Goal: Check status: Check status

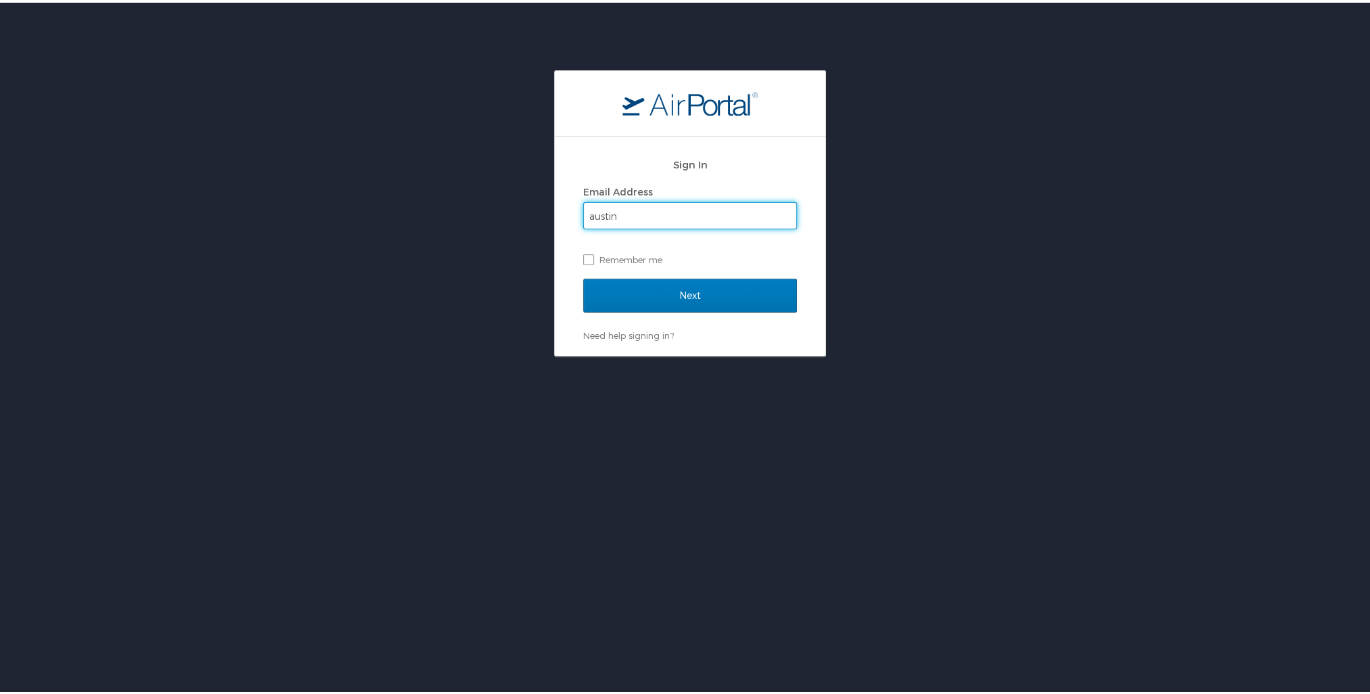
type input "[EMAIL_ADDRESS][PERSON_NAME][DOMAIN_NAME]"
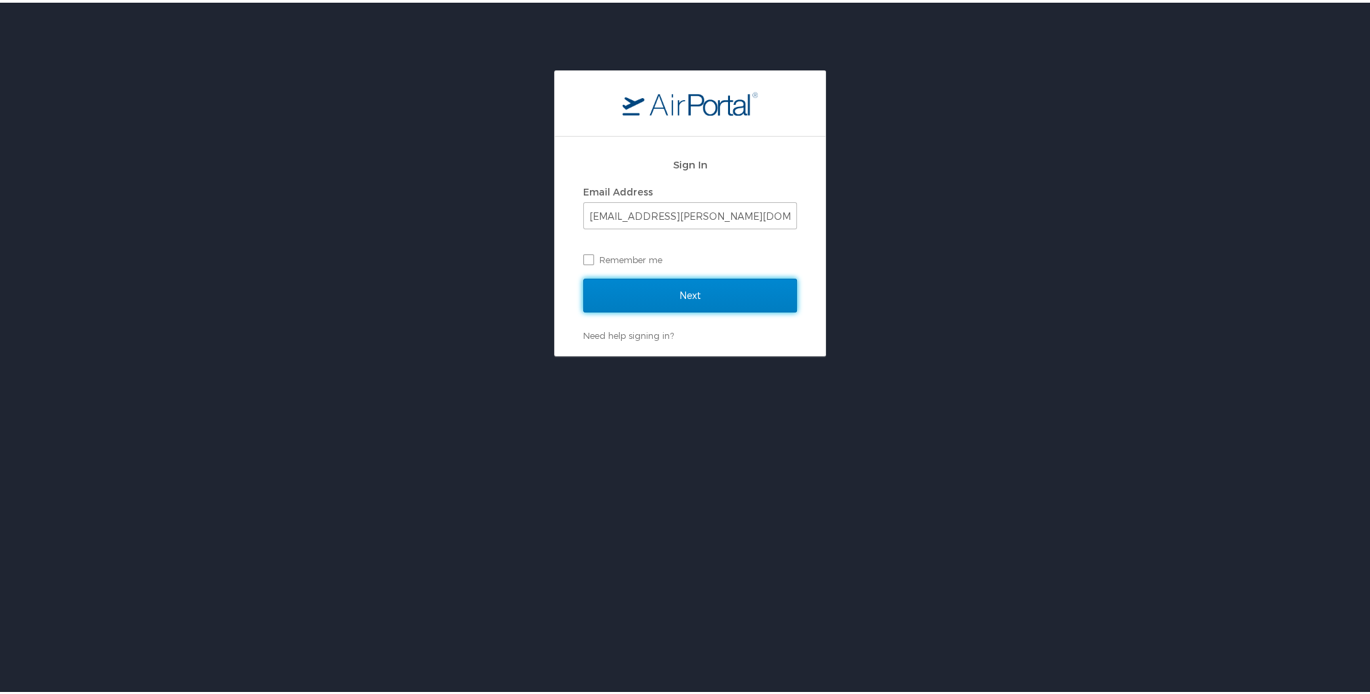
click at [583, 276] on input "Next" at bounding box center [690, 293] width 214 height 34
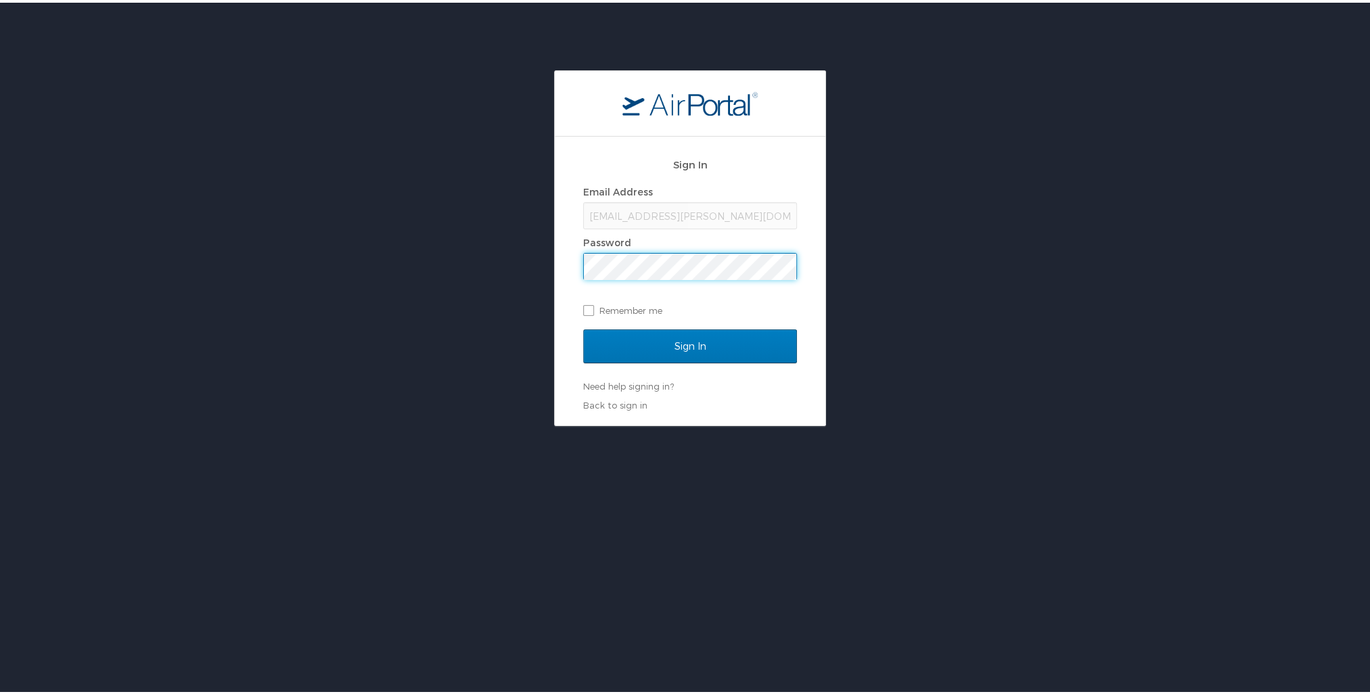
click at [583, 327] on input "Sign In" at bounding box center [690, 344] width 214 height 34
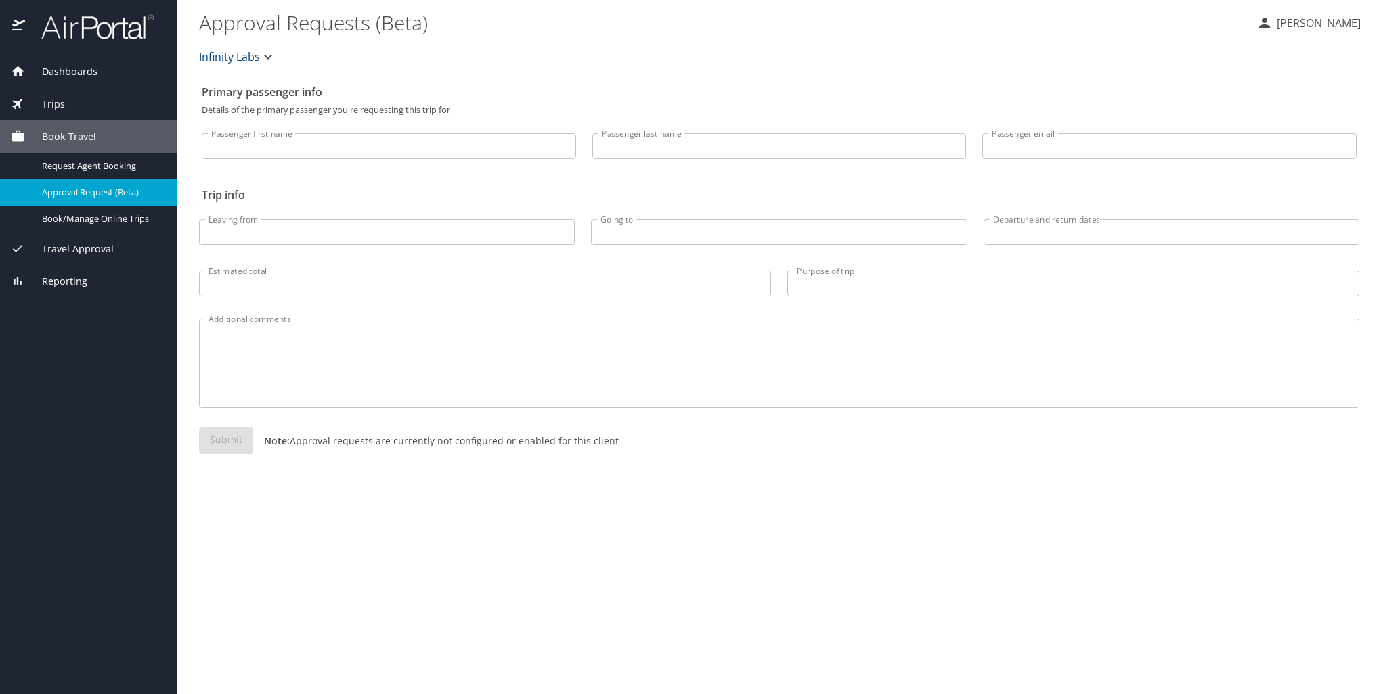
click at [79, 102] on div "Trips" at bounding box center [89, 104] width 156 height 15
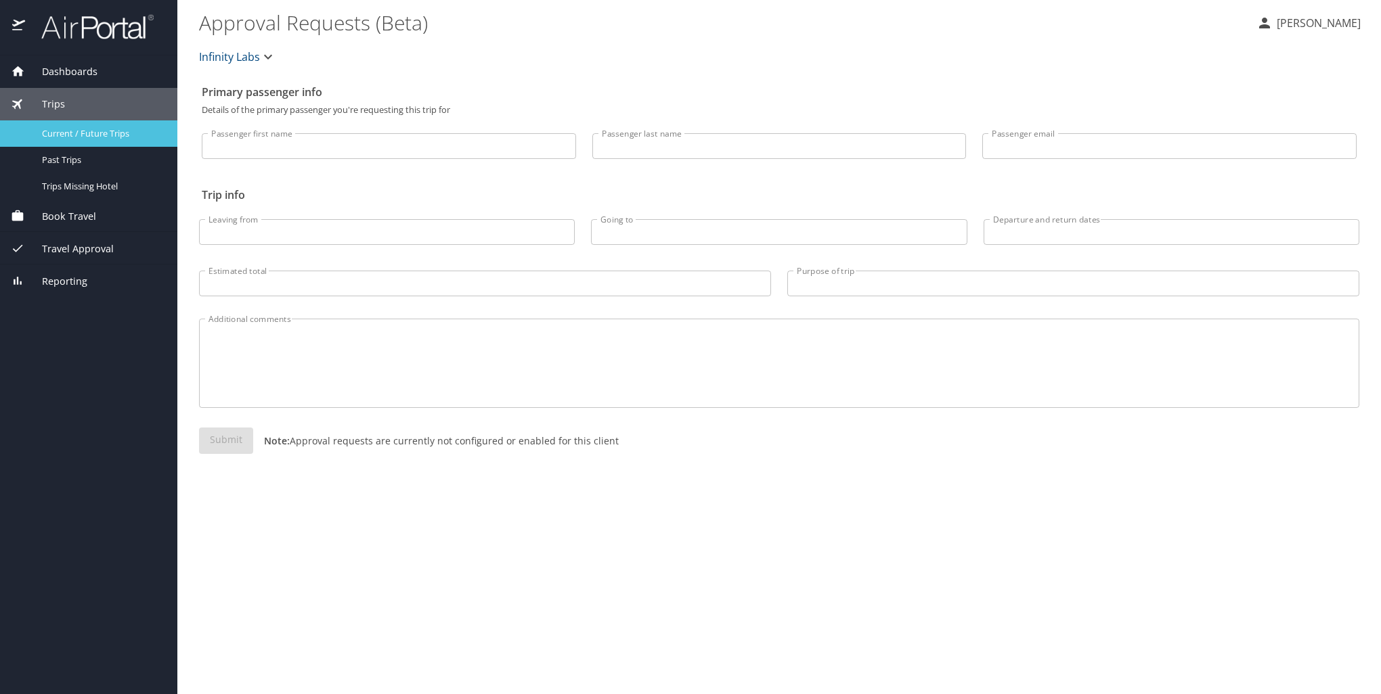
click at [97, 137] on span "Current / Future Trips" at bounding box center [101, 133] width 119 height 13
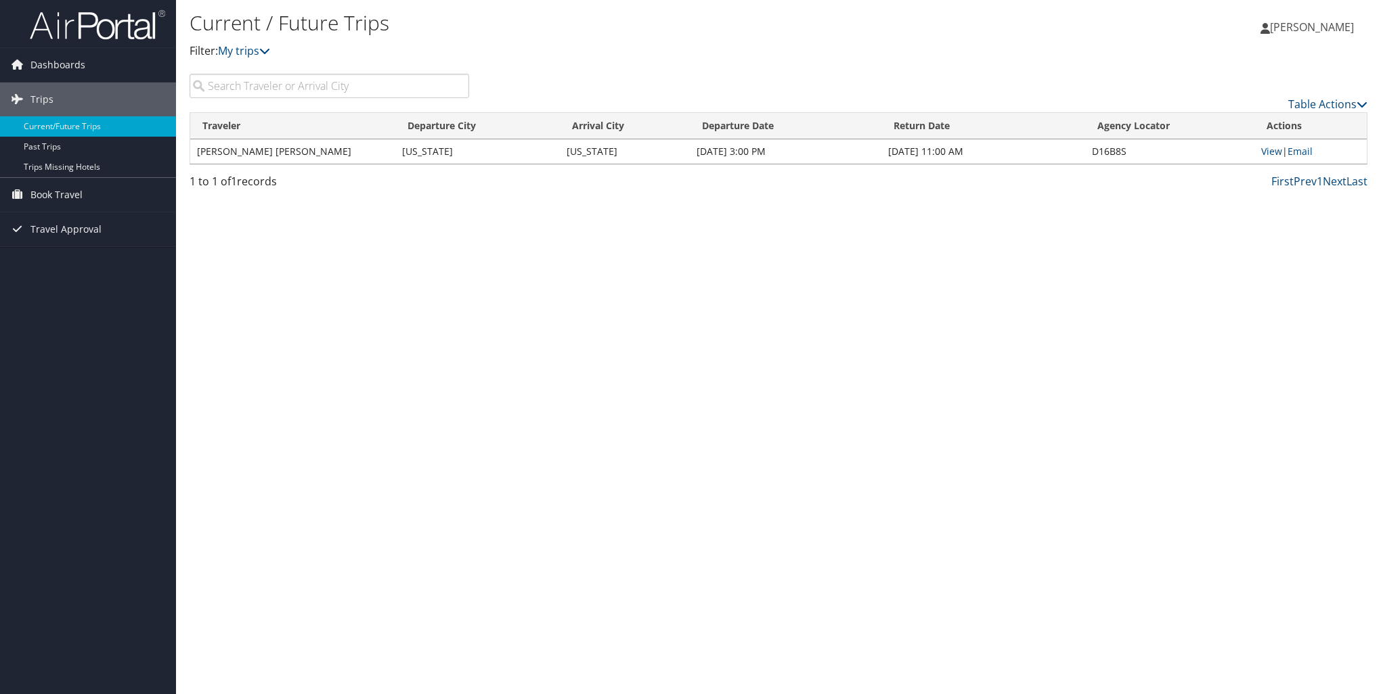
click at [757, 148] on td "Sep 21, 2025 3:00 PM" at bounding box center [786, 151] width 192 height 24
click at [551, 145] on td "Washington" at bounding box center [477, 151] width 164 height 24
click at [1268, 152] on link "View" at bounding box center [1271, 151] width 21 height 13
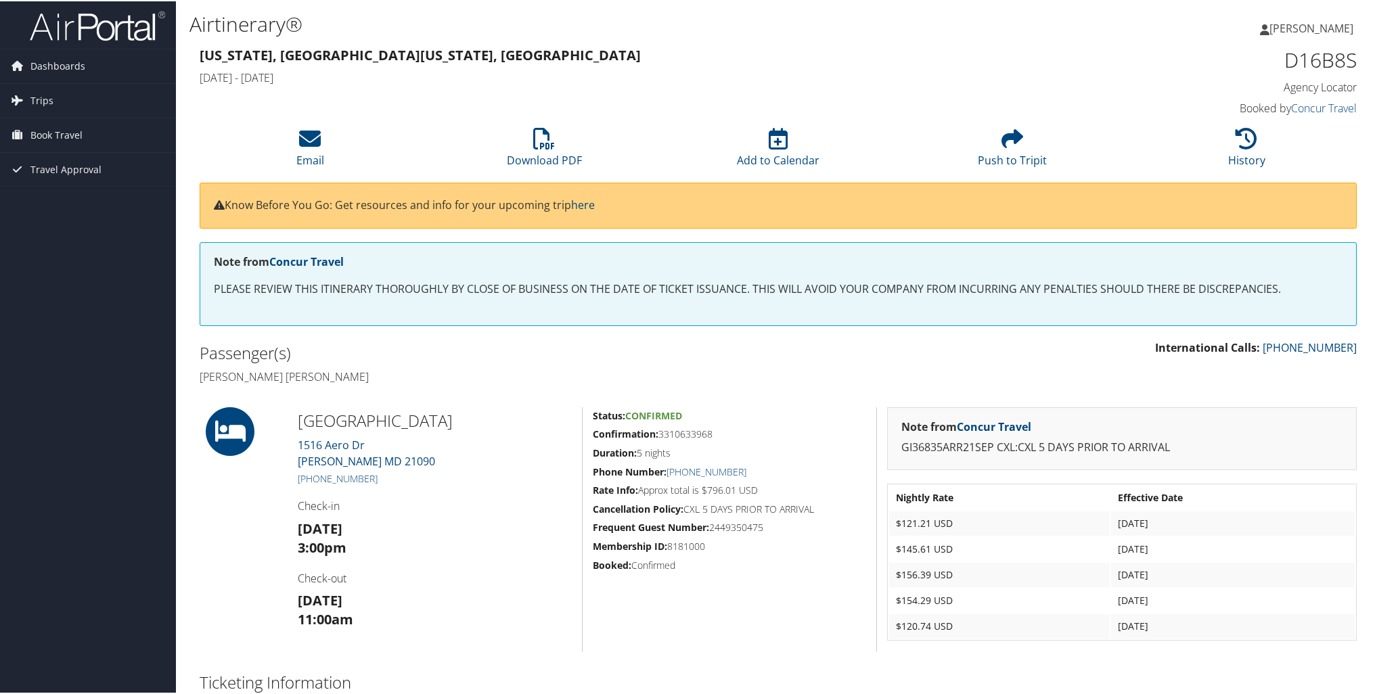
click at [823, 394] on div "85925632 [US_STATE], [GEOGRAPHIC_DATA] [US_STATE], [GEOGRAPHIC_DATA] [DATE] - […" at bounding box center [778, 563] width 1178 height 1040
click at [724, 93] on div "[US_STATE], [GEOGRAPHIC_DATA] [US_STATE], [GEOGRAPHIC_DATA] [DATE] - [DATE] D16…" at bounding box center [778, 81] width 1178 height 77
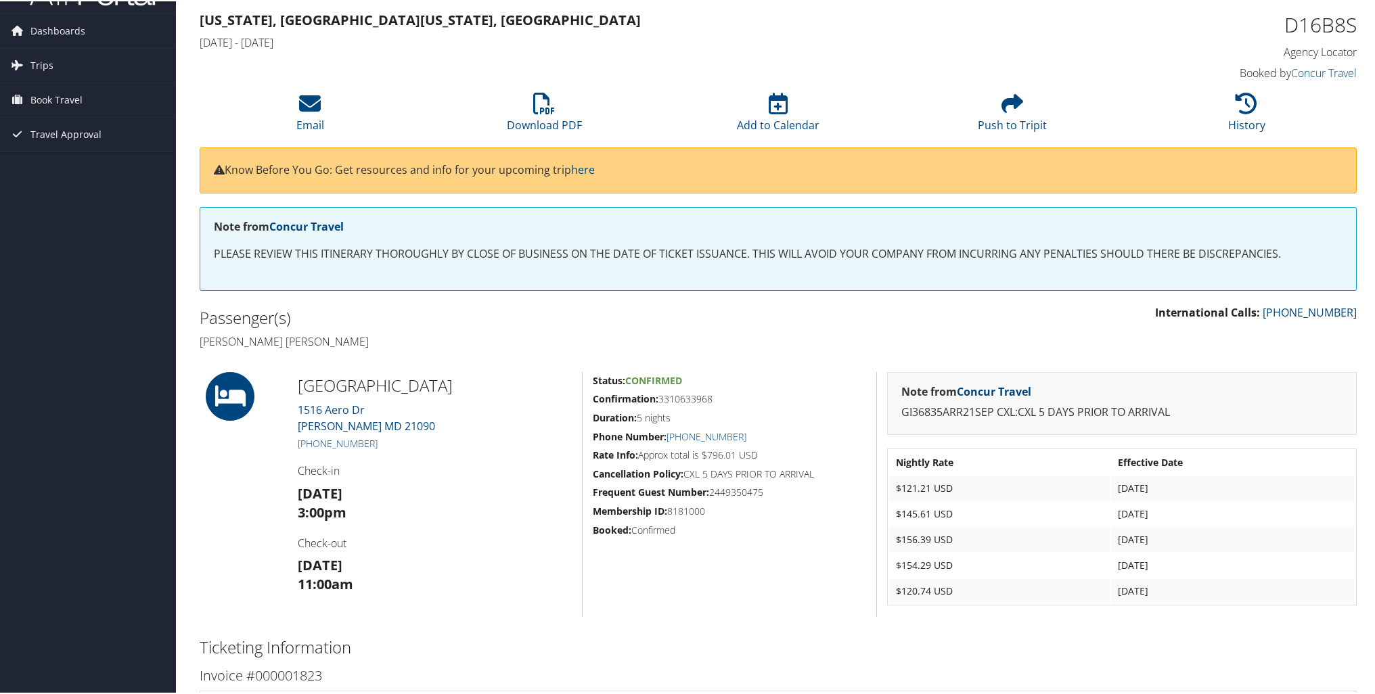
scroll to position [68, 0]
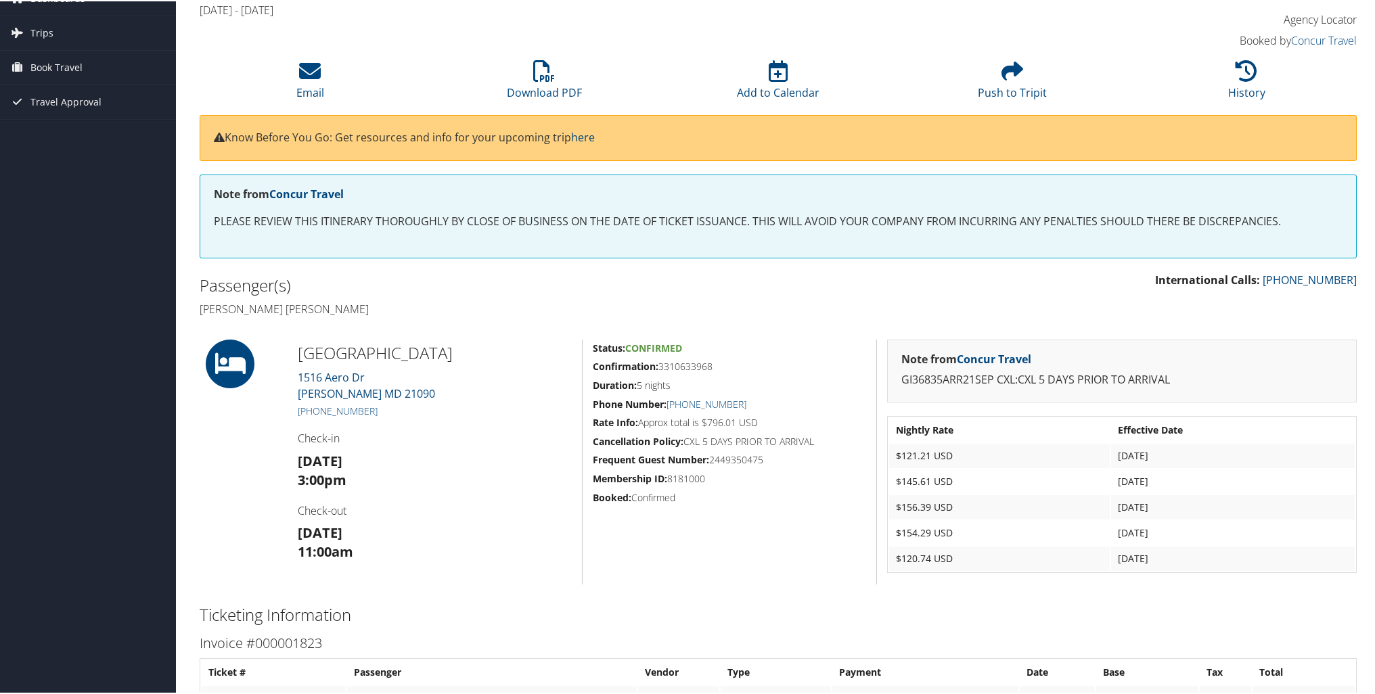
click at [685, 209] on div "Note from Concur Travel PLEASE REVIEW THIS ITINERARY THOROUGHLY BY CLOSE OF BUS…" at bounding box center [778, 215] width 1157 height 84
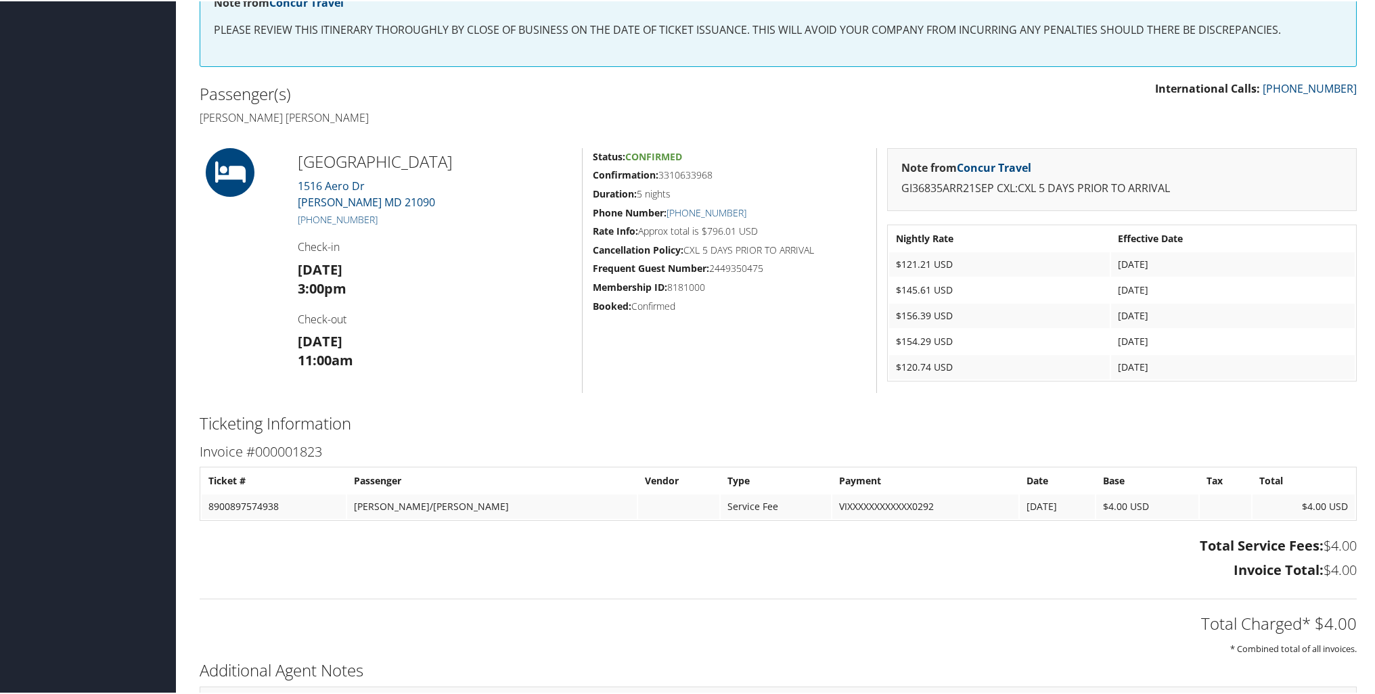
scroll to position [385, 0]
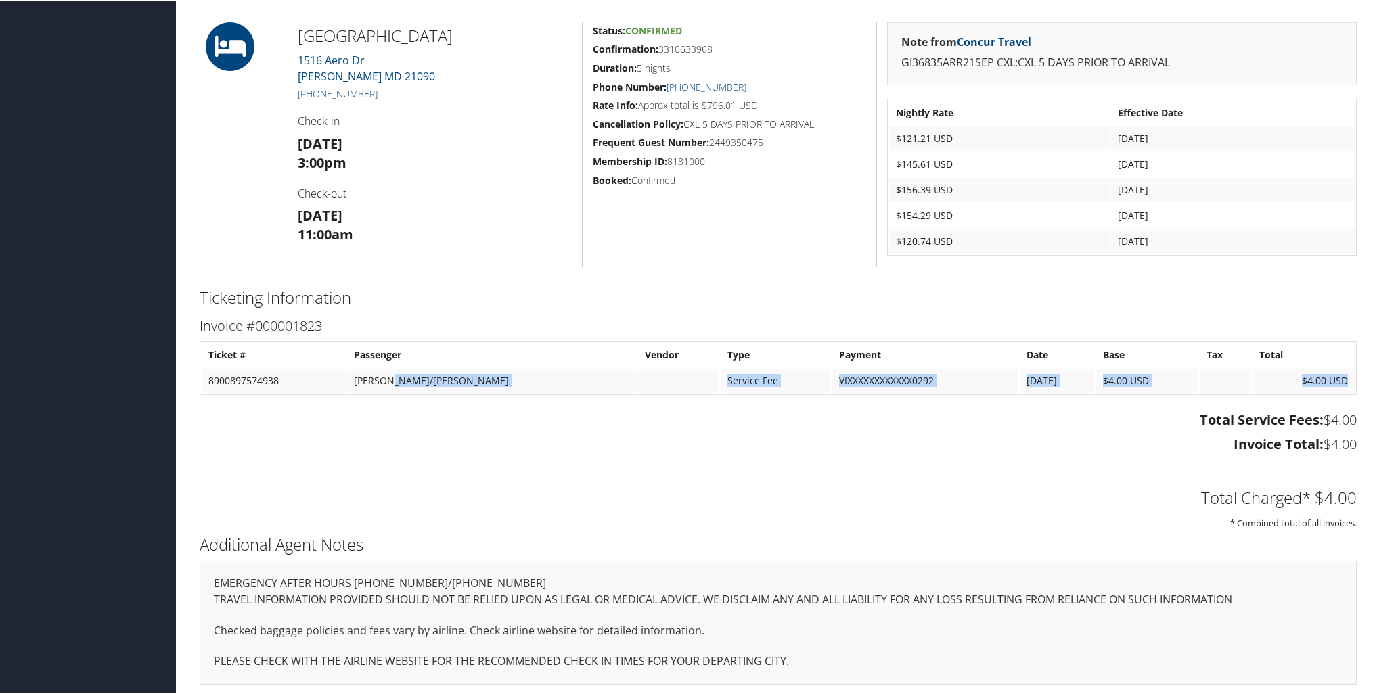
drag, startPoint x: 403, startPoint y: 378, endPoint x: 920, endPoint y: 395, distance: 516.7
click at [920, 395] on div "Invoice #000001823 Ticket # Passenger Vendor Type Payment Date Base Tax Total 8…" at bounding box center [778, 385] width 1178 height 145
drag, startPoint x: 920, startPoint y: 395, endPoint x: 910, endPoint y: 411, distance: 19.7
click at [910, 411] on h3 "Total Service Fees: $4.00" at bounding box center [778, 418] width 1157 height 19
click at [909, 413] on h3 "Total Service Fees: $4.00" at bounding box center [778, 418] width 1157 height 19
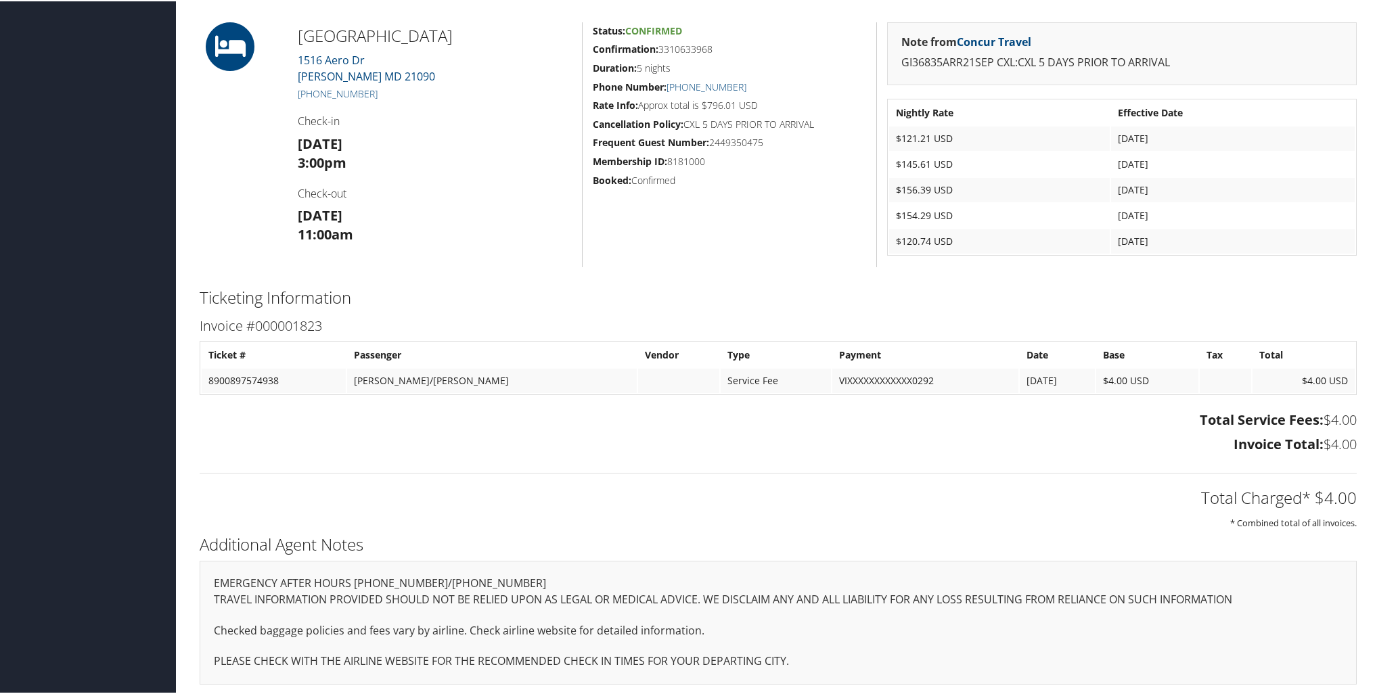
click at [990, 444] on h3 "Invoice Total: $4.00" at bounding box center [778, 443] width 1157 height 19
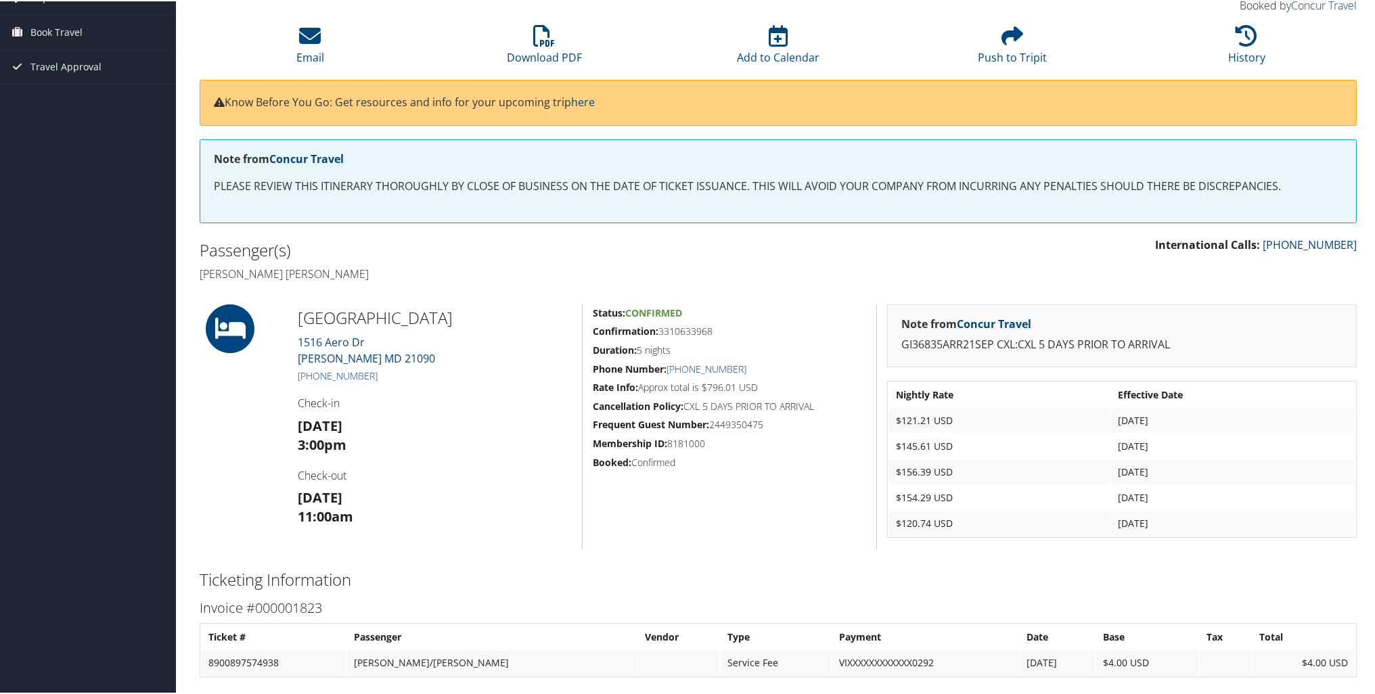
scroll to position [135, 0]
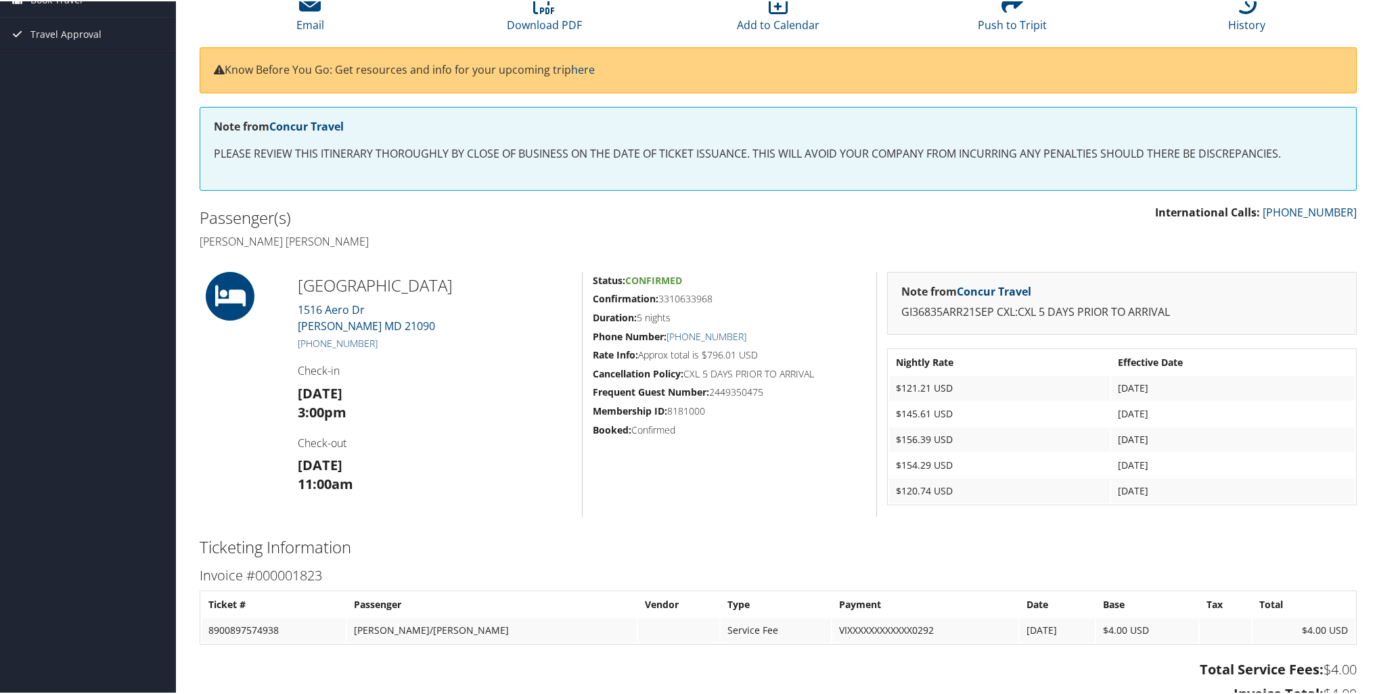
click at [908, 402] on td "$145.61 USD" at bounding box center [999, 413] width 221 height 24
drag, startPoint x: 325, startPoint y: 311, endPoint x: 292, endPoint y: 337, distance: 41.4
click at [292, 337] on div "[GEOGRAPHIC_DATA] [STREET_ADDRESS][PERSON_NAME] [PHONE_NUMBER] Check-in [DATE] …" at bounding box center [435, 393] width 294 height 245
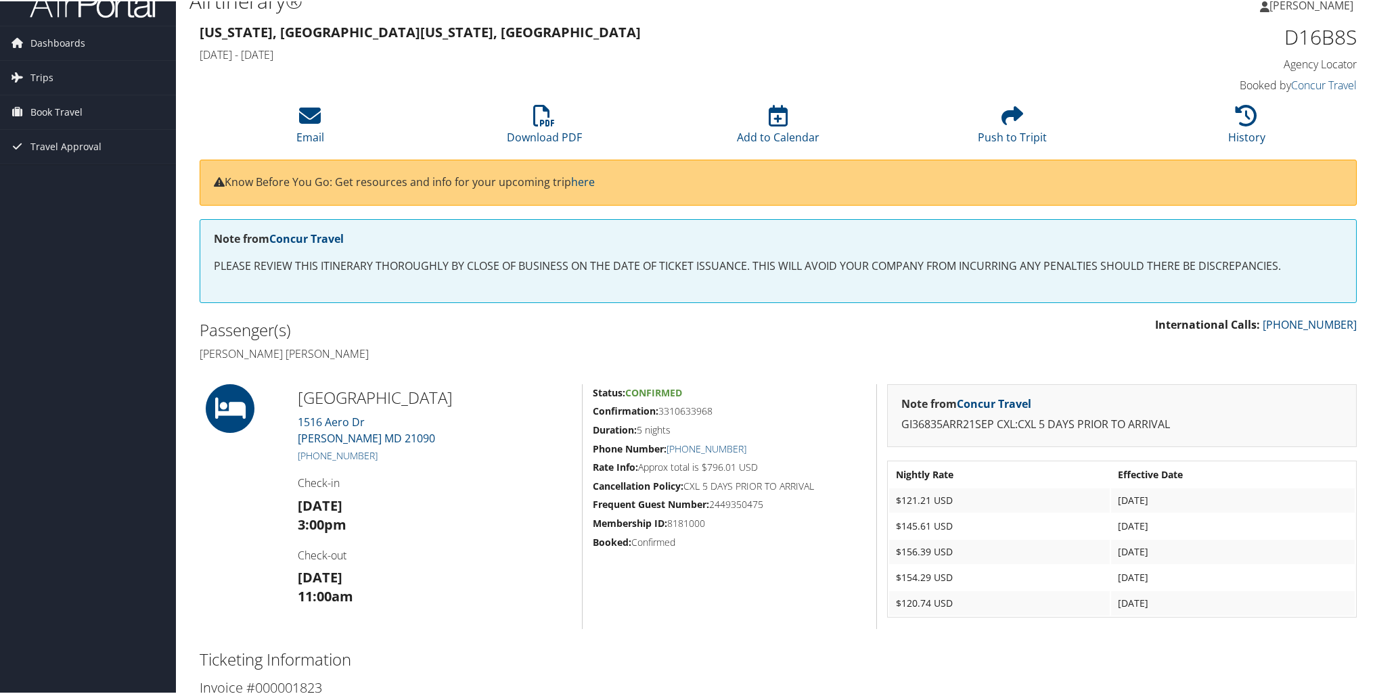
scroll to position [0, 0]
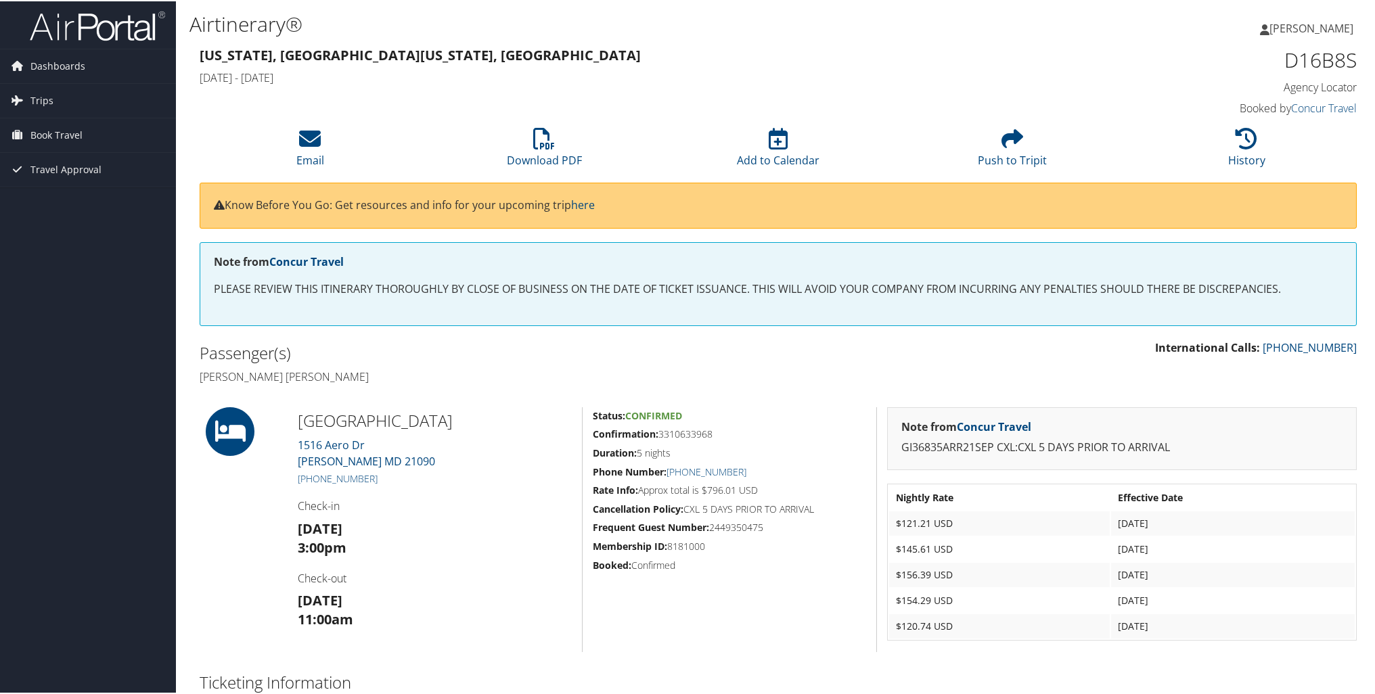
drag, startPoint x: 520, startPoint y: 215, endPoint x: 704, endPoint y: 215, distance: 184.1
click at [704, 215] on div "Know Before You Go: Get resources and info for your upcoming trip here" at bounding box center [778, 204] width 1157 height 46
drag, startPoint x: 704, startPoint y: 215, endPoint x: 746, endPoint y: 223, distance: 42.7
click at [746, 223] on div "Know Before You Go: Get resources and info for your upcoming trip here" at bounding box center [778, 204] width 1157 height 46
click at [827, 228] on div "Know Before You Go: Get resources and info for your upcoming trip here" at bounding box center [778, 211] width 1178 height 60
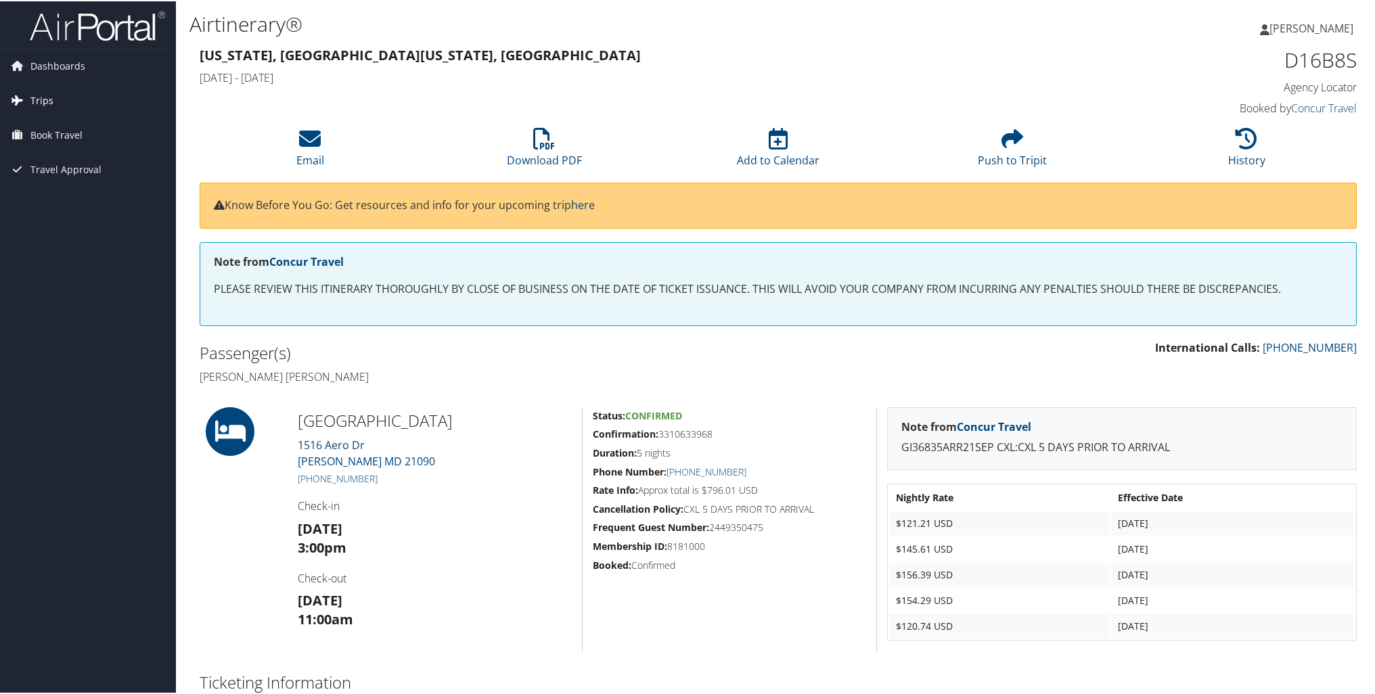
click at [51, 99] on span "Trips" at bounding box center [41, 100] width 23 height 34
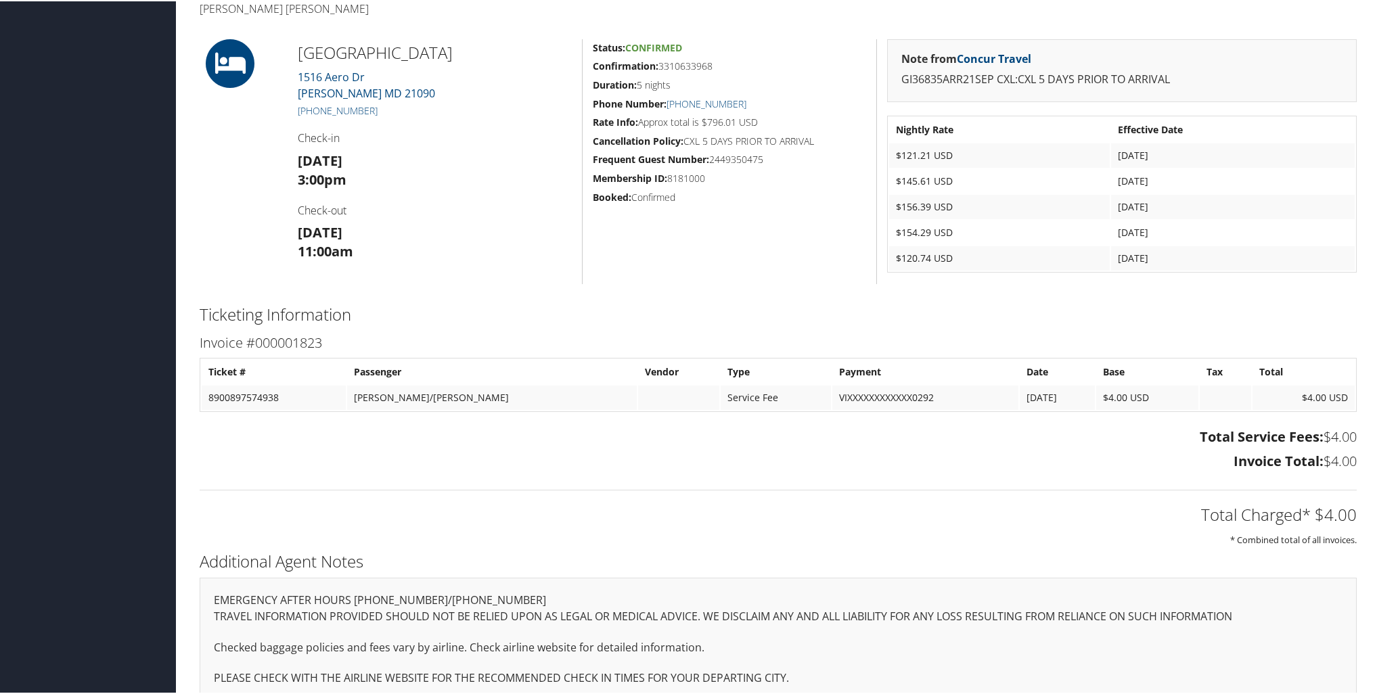
scroll to position [385, 0]
